Goal: Check status: Check status

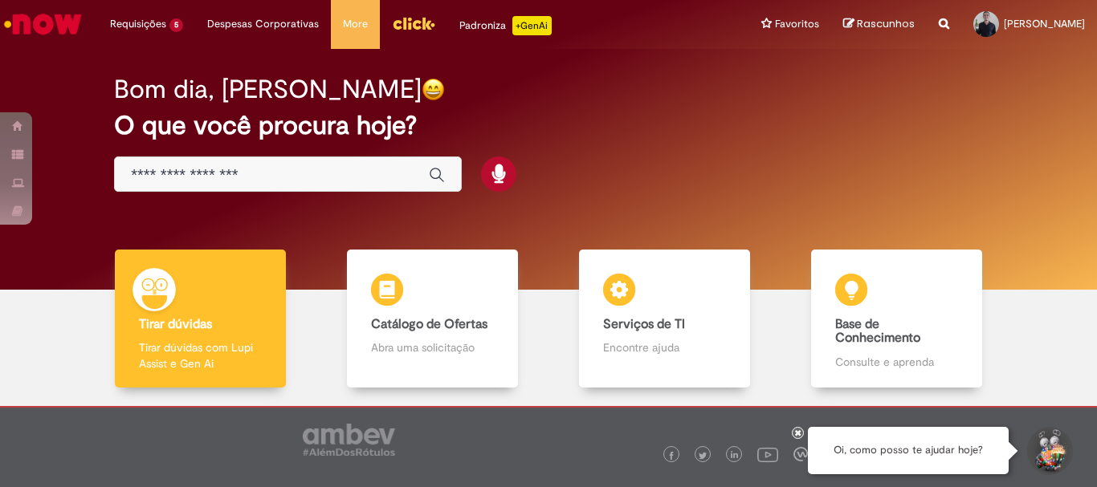
click at [252, 169] on input "Basta digitar aqui" at bounding box center [272, 175] width 282 height 18
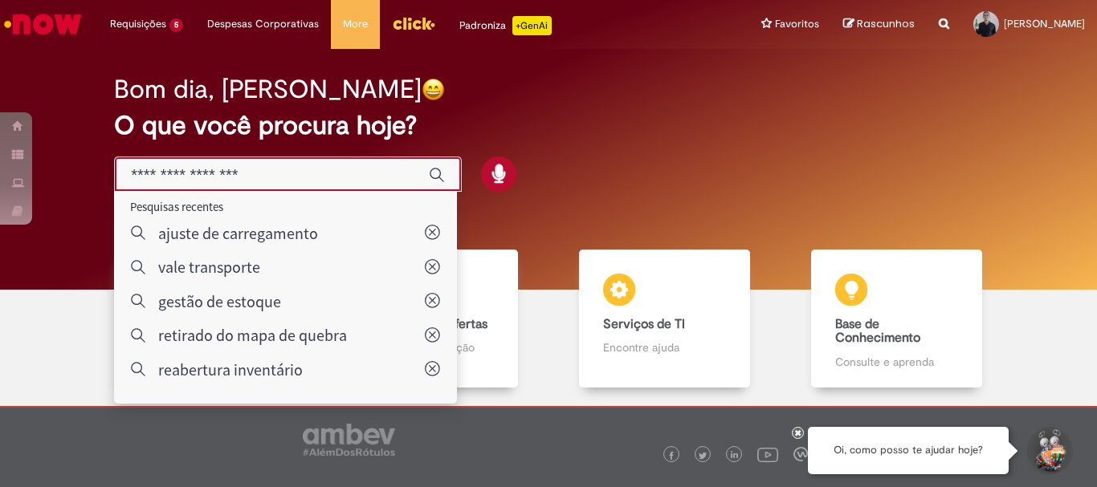
drag, startPoint x: 46, startPoint y: 87, endPoint x: 140, endPoint y: 34, distance: 108.5
click at [59, 85] on div "Bom dia, [PERSON_NAME] O que você procura hoje?" at bounding box center [548, 169] width 1072 height 241
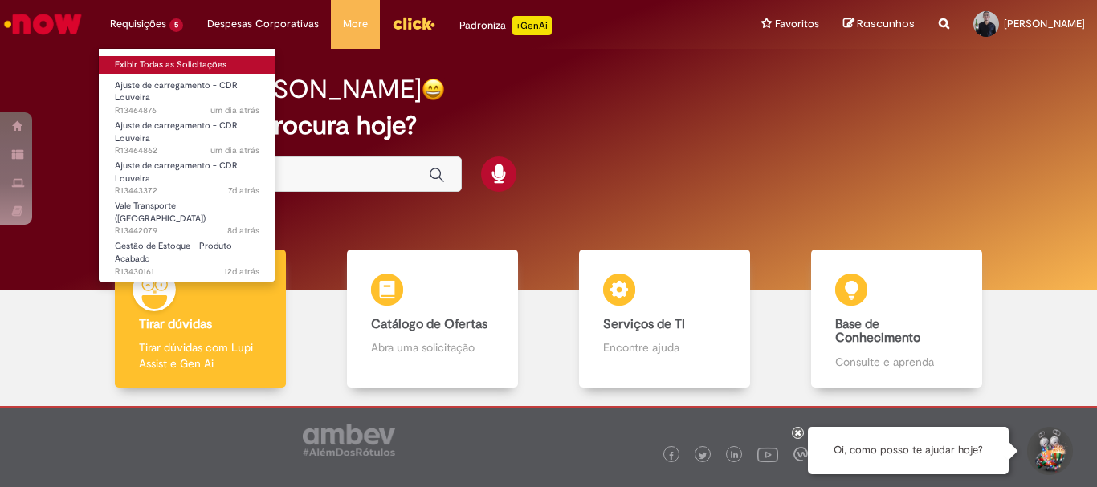
click at [169, 70] on link "Exibir Todas as Solicitações" at bounding box center [187, 65] width 177 height 18
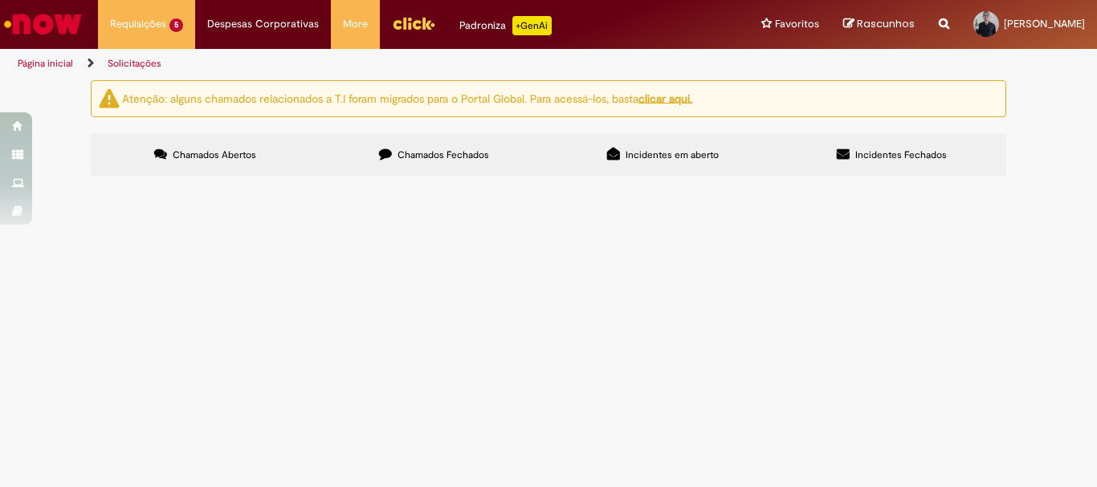
drag, startPoint x: 759, startPoint y: 209, endPoint x: 772, endPoint y: 209, distance: 13.6
click at [0, 0] on input "Pesquisar" at bounding box center [0, 0] width 0 height 0
paste input "*********"
type input "*********"
click at [0, 0] on button "Pesquisar" at bounding box center [0, 0] width 0 height 0
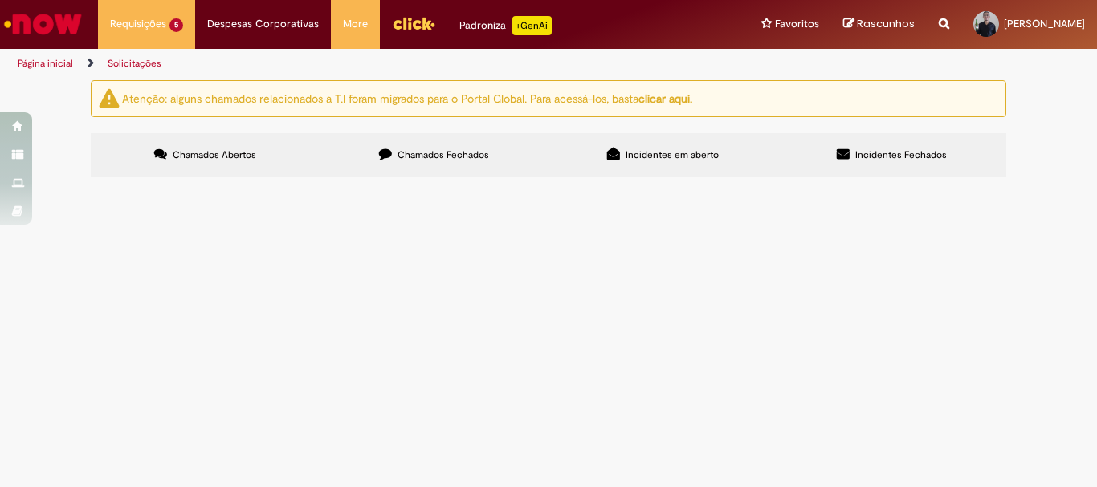
click at [443, 155] on span "Chamados Fechados" at bounding box center [443, 155] width 92 height 13
click at [0, 0] on input "Pesquisar" at bounding box center [0, 0] width 0 height 0
paste input "*********"
type input "*********"
click at [0, 0] on button "Pesquisar" at bounding box center [0, 0] width 0 height 0
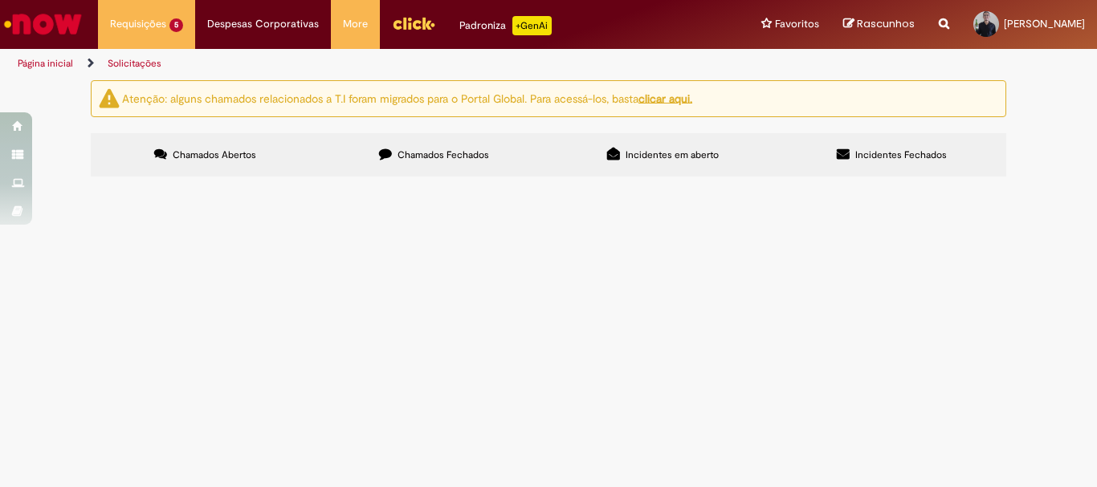
click at [0, 0] on td "Ajuste de carregamento - CDR Louveira" at bounding box center [0, 0] width 0 height 0
click at [0, 0] on span "Bom dia! Tudo bem? Poderia validar a divergência no carregamento para ajuste co…" at bounding box center [0, 0] width 0 height 0
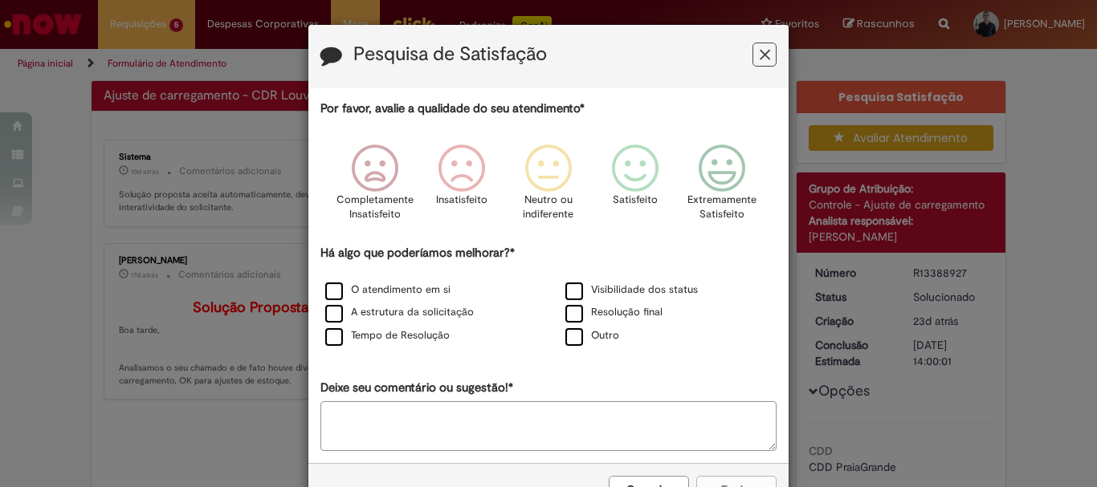
click at [759, 53] on icon "Feedback" at bounding box center [764, 55] width 10 height 17
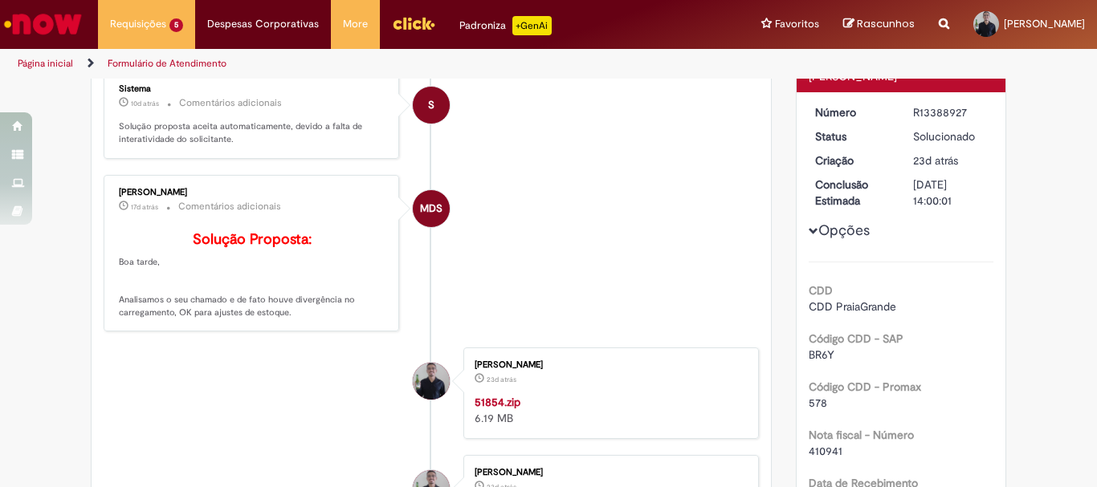
scroll to position [321, 0]
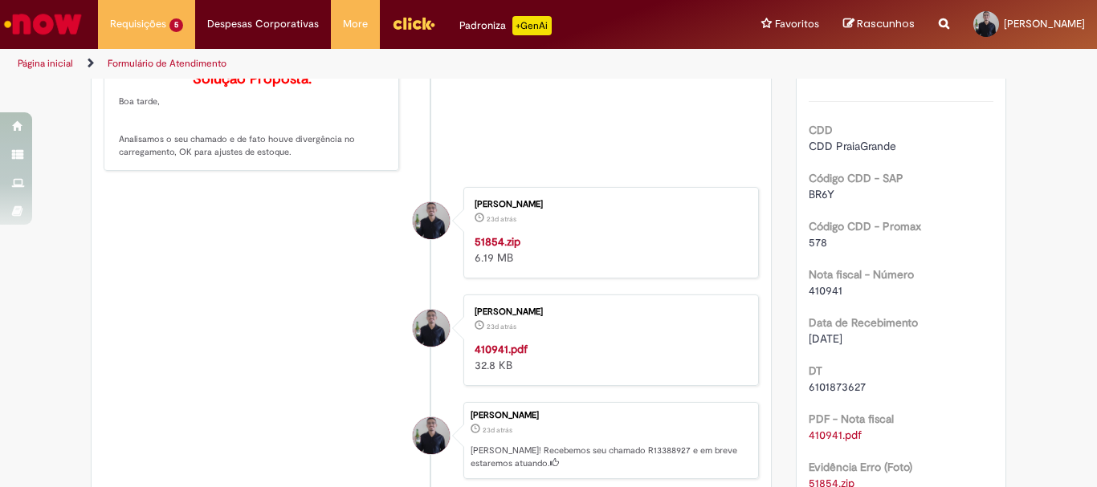
click at [202, 273] on li "[PERSON_NAME] 23d atrás 23 dias atrás 51854.zip 6.19 MB" at bounding box center [431, 233] width 655 height 92
click at [245, 279] on li "[PERSON_NAME] 23d atrás 23 dias atrás 51854.zip 6.19 MB" at bounding box center [431, 233] width 655 height 92
click at [255, 378] on li "[PERSON_NAME] 23d atrás 23 dias atrás 410941.pdf 32.8 KB" at bounding box center [431, 341] width 655 height 92
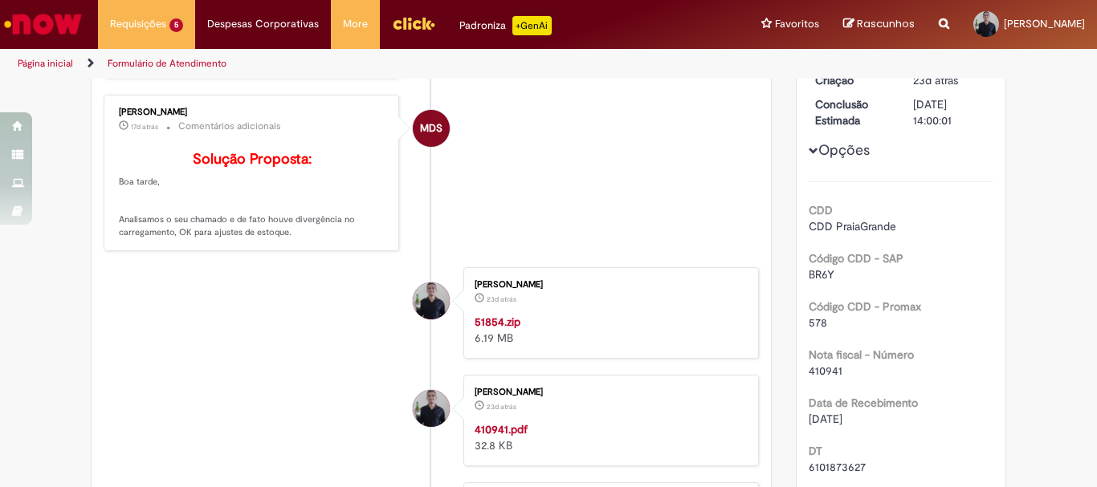
scroll to position [0, 0]
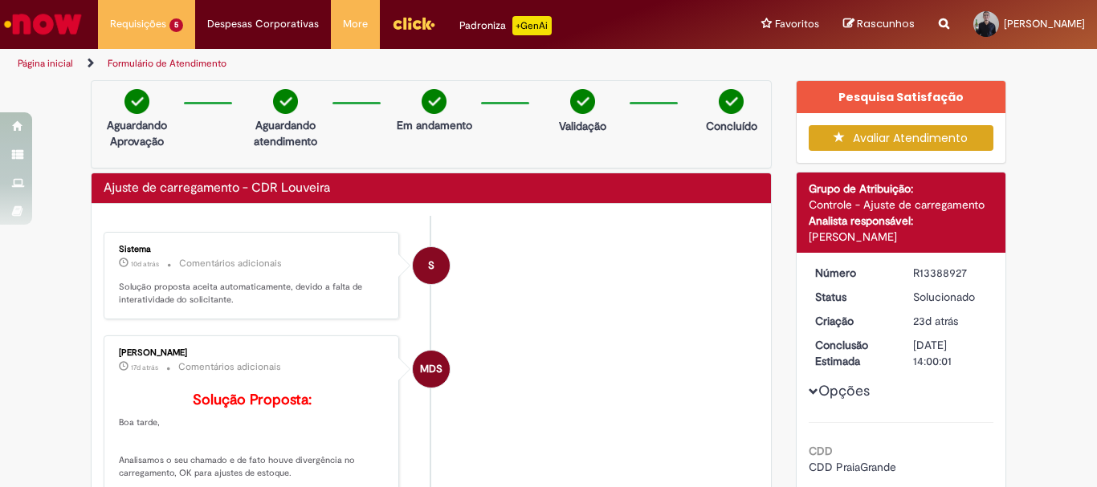
click at [940, 269] on div "R13388927" at bounding box center [950, 273] width 75 height 16
copy div "R13388927"
click at [625, 313] on li "S Sistema 10d atrás 10 dias atrás Comentários adicionais Solução proposta aceit…" at bounding box center [431, 275] width 655 height 87
click at [584, 306] on li "S Sistema 10d atrás 10 dias atrás Comentários adicionais Solução proposta aceit…" at bounding box center [431, 275] width 655 height 87
